Goal: Navigation & Orientation: Find specific page/section

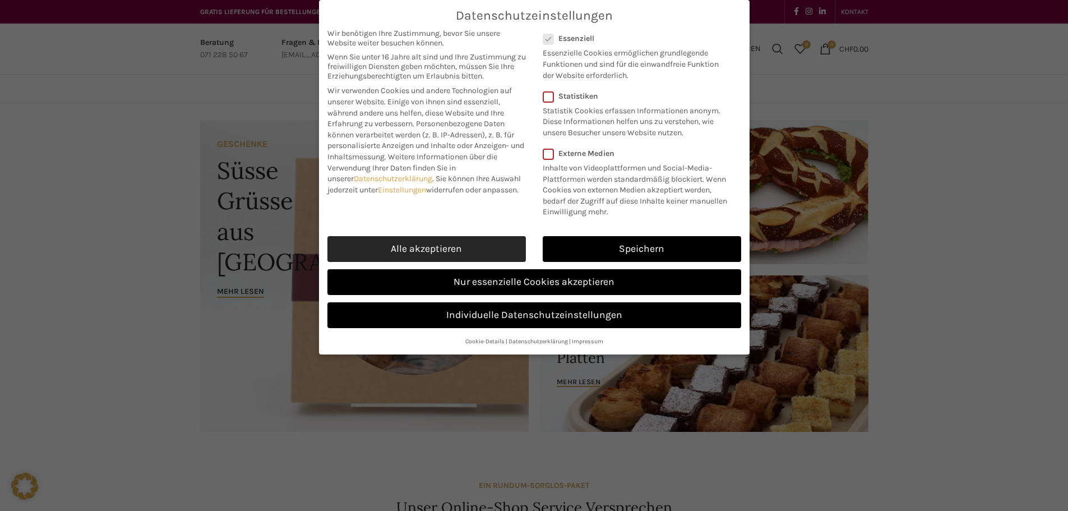
click at [399, 250] on link "Alle akzeptieren" at bounding box center [427, 249] width 199 height 26
checkbox input "true"
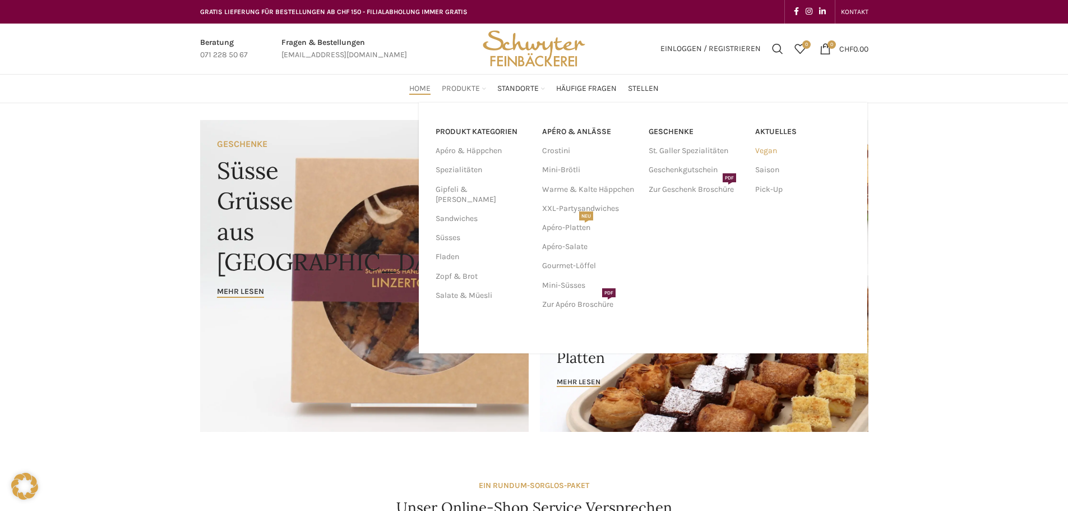
click at [765, 150] on link "Vegan" at bounding box center [802, 150] width 95 height 19
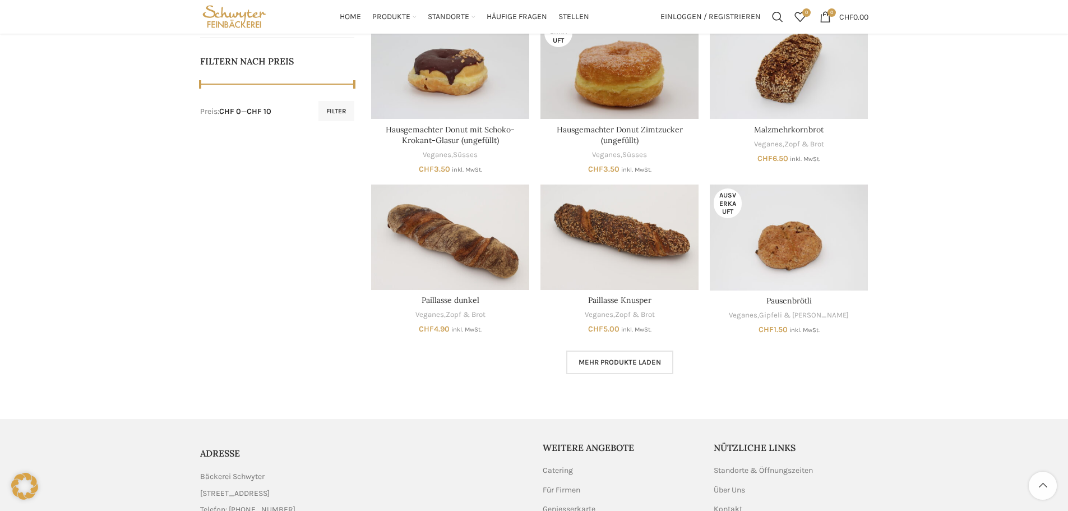
scroll to position [505, 0]
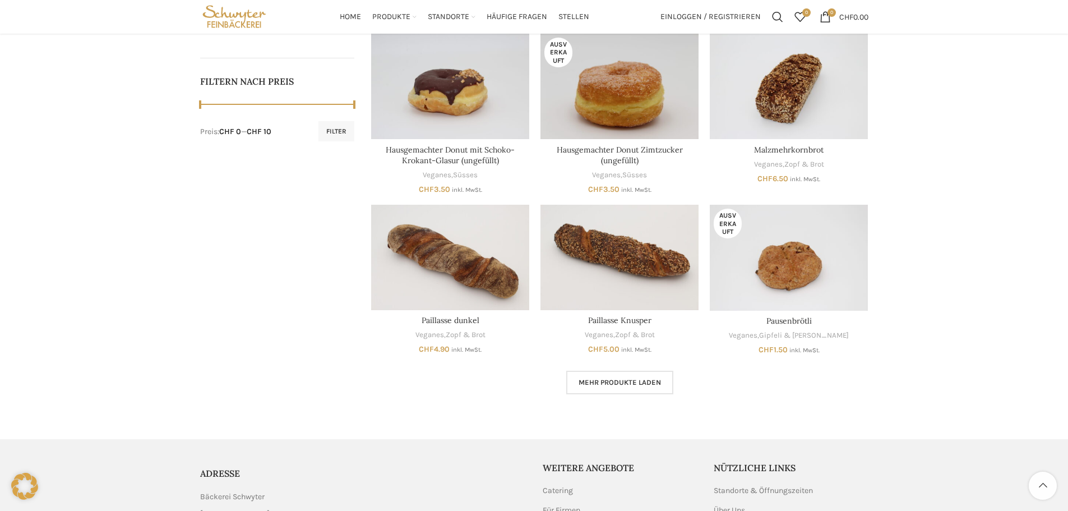
click at [675, 385] on div "Mehr Produkte laden Lädt..." at bounding box center [619, 383] width 497 height 24
click at [662, 384] on link "Mehr Produkte laden" at bounding box center [619, 383] width 107 height 24
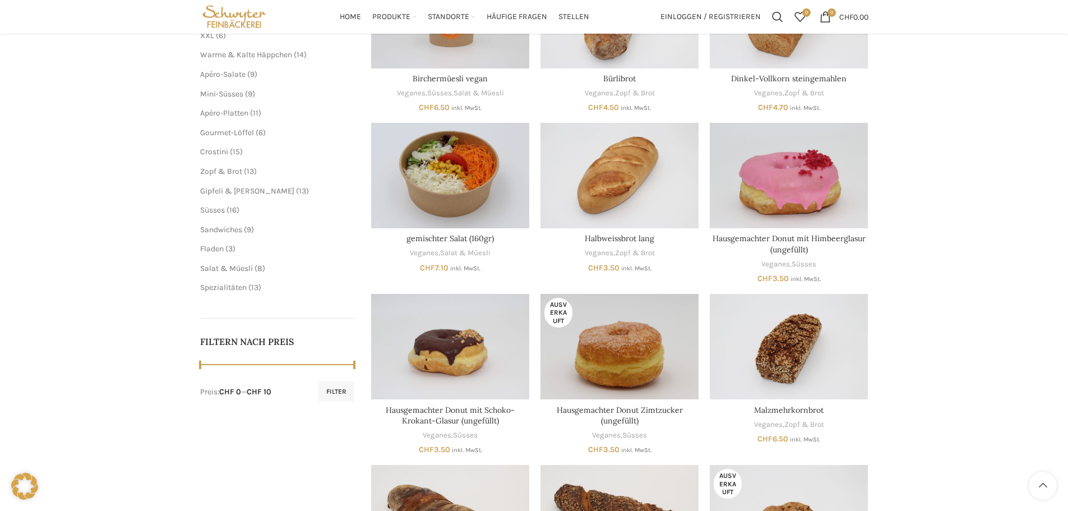
scroll to position [224, 0]
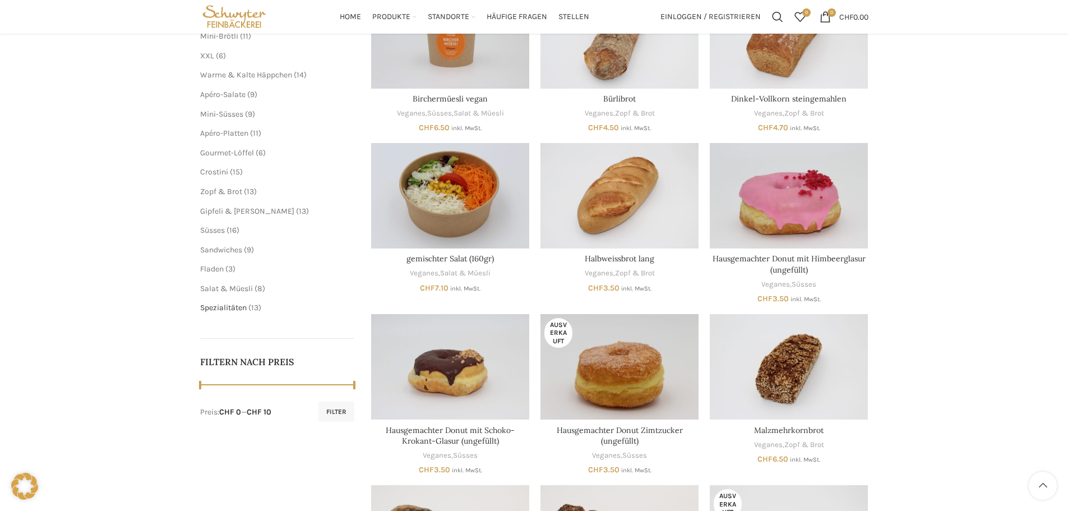
click at [243, 310] on span "Spezialitäten" at bounding box center [223, 308] width 47 height 10
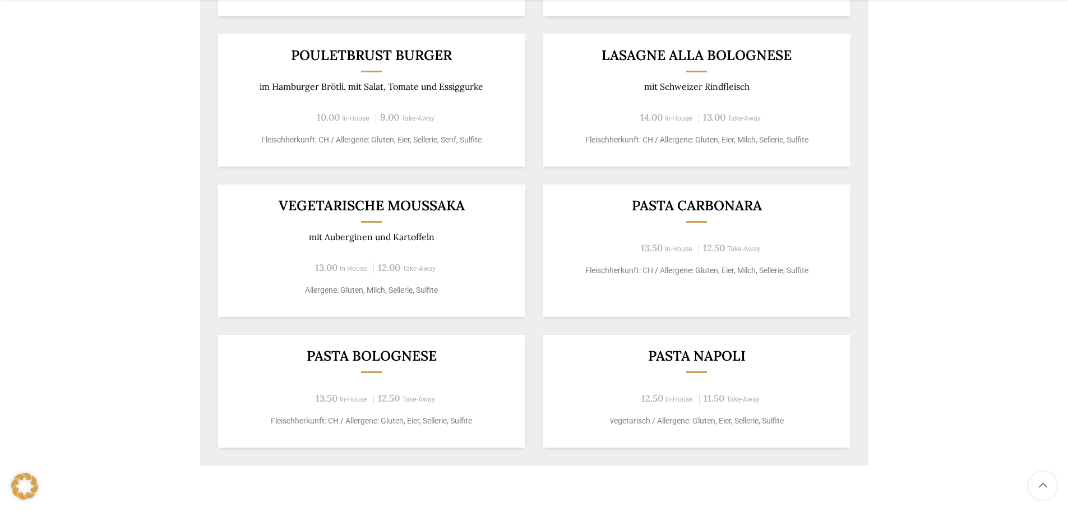
scroll to position [785, 0]
